Goal: Use online tool/utility: Utilize a website feature to perform a specific function

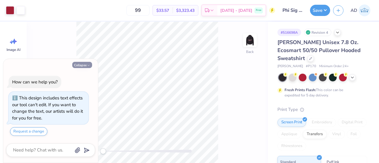
click at [81, 65] on button "Collapse" at bounding box center [82, 65] width 20 height 6
type textarea "x"
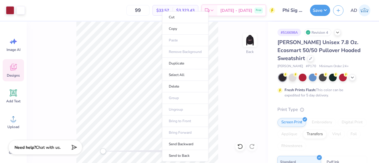
click at [14, 68] on icon at bounding box center [13, 67] width 9 height 9
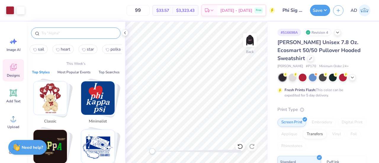
click at [62, 31] on input "text" at bounding box center [79, 33] width 76 height 6
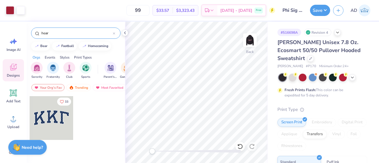
type input "heart"
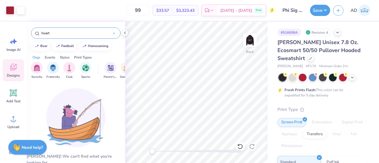
click at [114, 33] on icon at bounding box center [114, 34] width 2 height 2
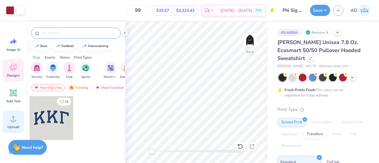
scroll to position [63, 0]
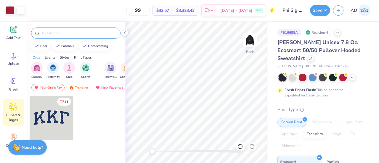
click at [10, 114] on span "Clipart & logos" at bounding box center [14, 117] width 20 height 9
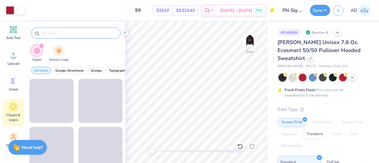
click at [71, 32] on input "text" at bounding box center [79, 33] width 76 height 6
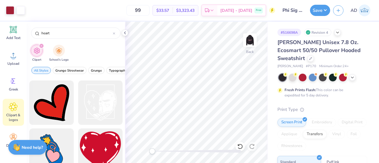
scroll to position [868, 0]
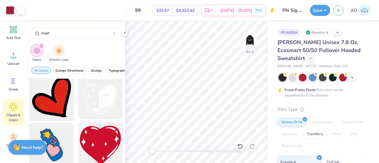
type input "heart"
click at [56, 105] on div at bounding box center [51, 97] width 49 height 49
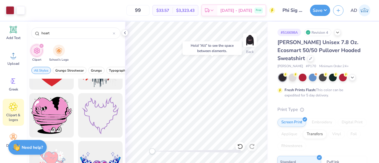
scroll to position [954, 0]
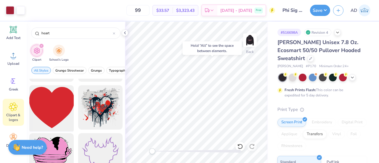
click at [53, 113] on div at bounding box center [51, 107] width 49 height 49
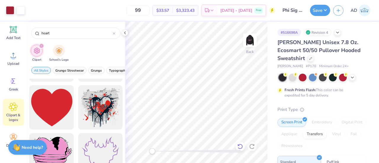
click at [242, 147] on icon at bounding box center [240, 146] width 5 height 5
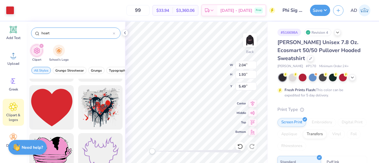
type input "2.04"
type input "1.93"
type input "5.49"
click at [10, 9] on div at bounding box center [10, 10] width 8 height 8
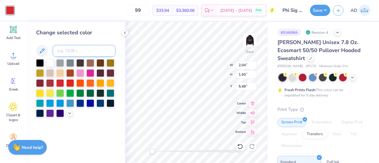
click at [66, 47] on input at bounding box center [84, 51] width 63 height 12
type input "201"
type input "1.67"
type input "1.61"
type input "2.84"
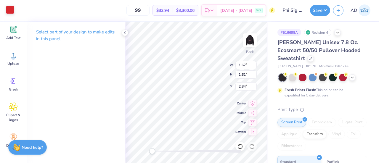
click at [10, 9] on div at bounding box center [10, 10] width 8 height 8
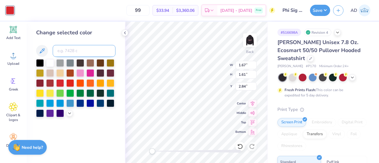
click at [70, 52] on input at bounding box center [84, 51] width 63 height 12
type input "201"
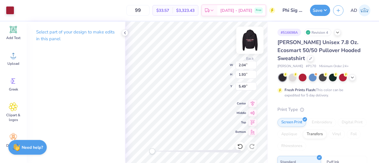
click at [250, 45] on img at bounding box center [250, 40] width 24 height 24
